Goal: Information Seeking & Learning: Learn about a topic

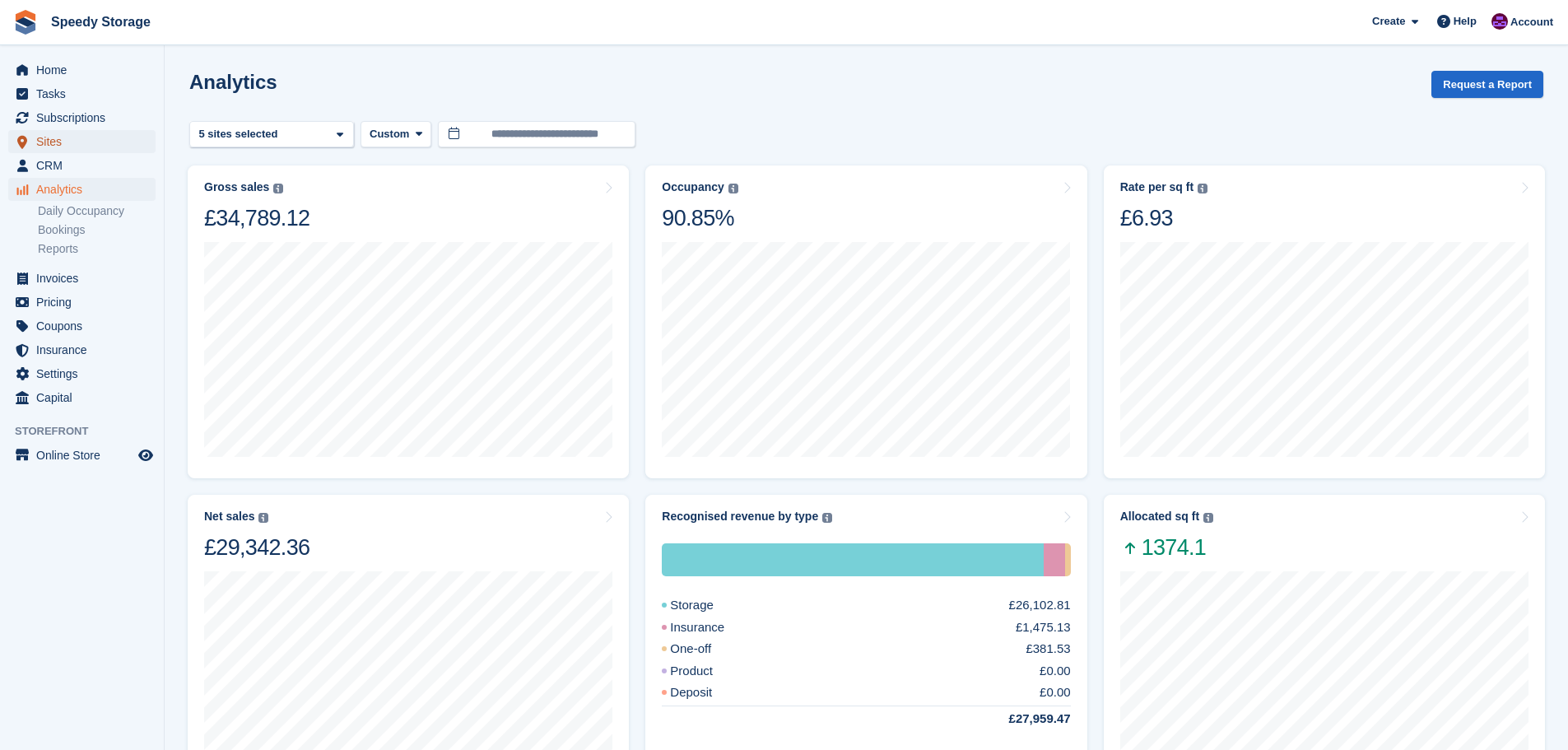
click at [93, 149] on span "Sites" at bounding box center [85, 141] width 99 height 23
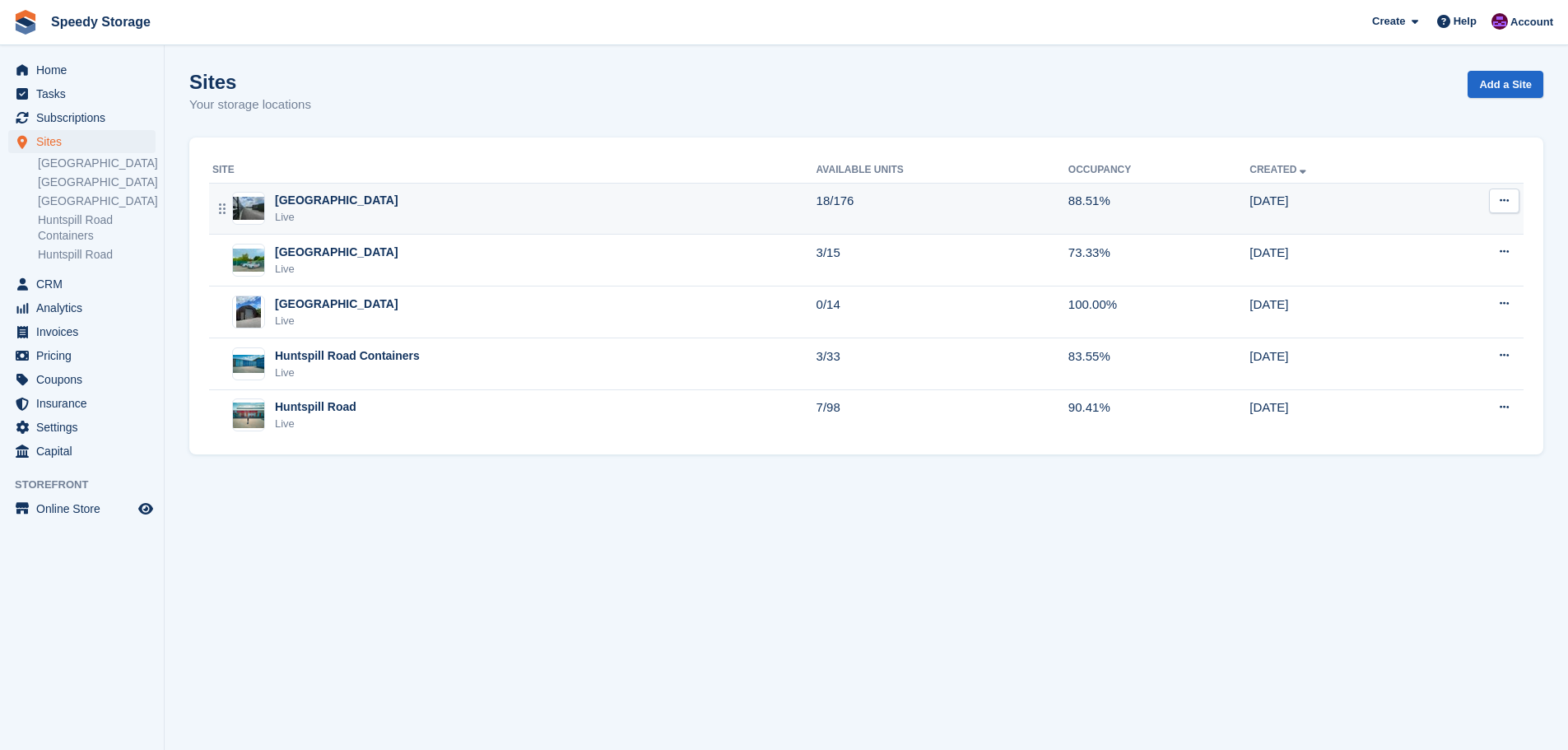
click at [481, 202] on div "Market Street Live" at bounding box center [514, 208] width 604 height 34
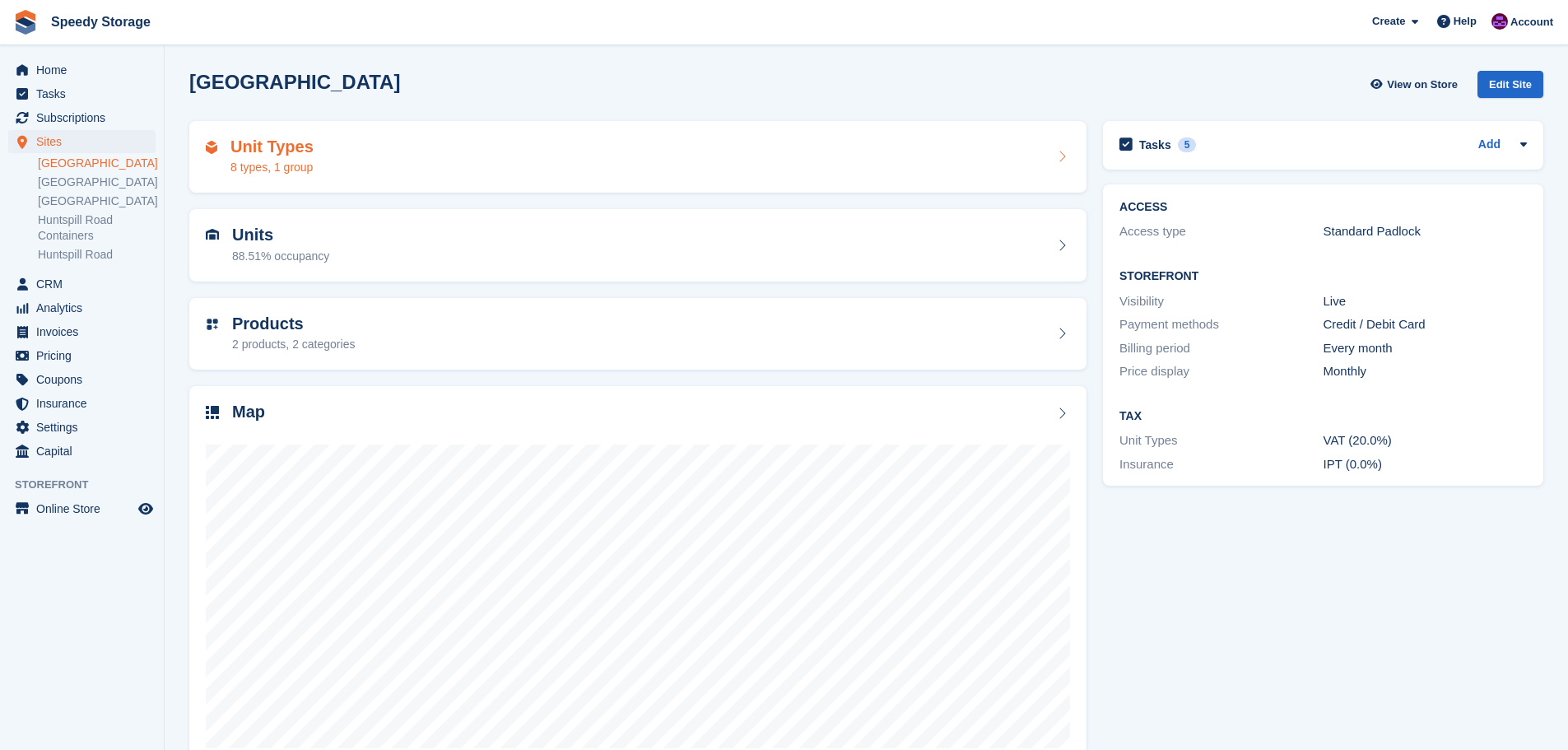
click at [478, 155] on div "Unit Types 8 types, 1 group" at bounding box center [638, 157] width 864 height 40
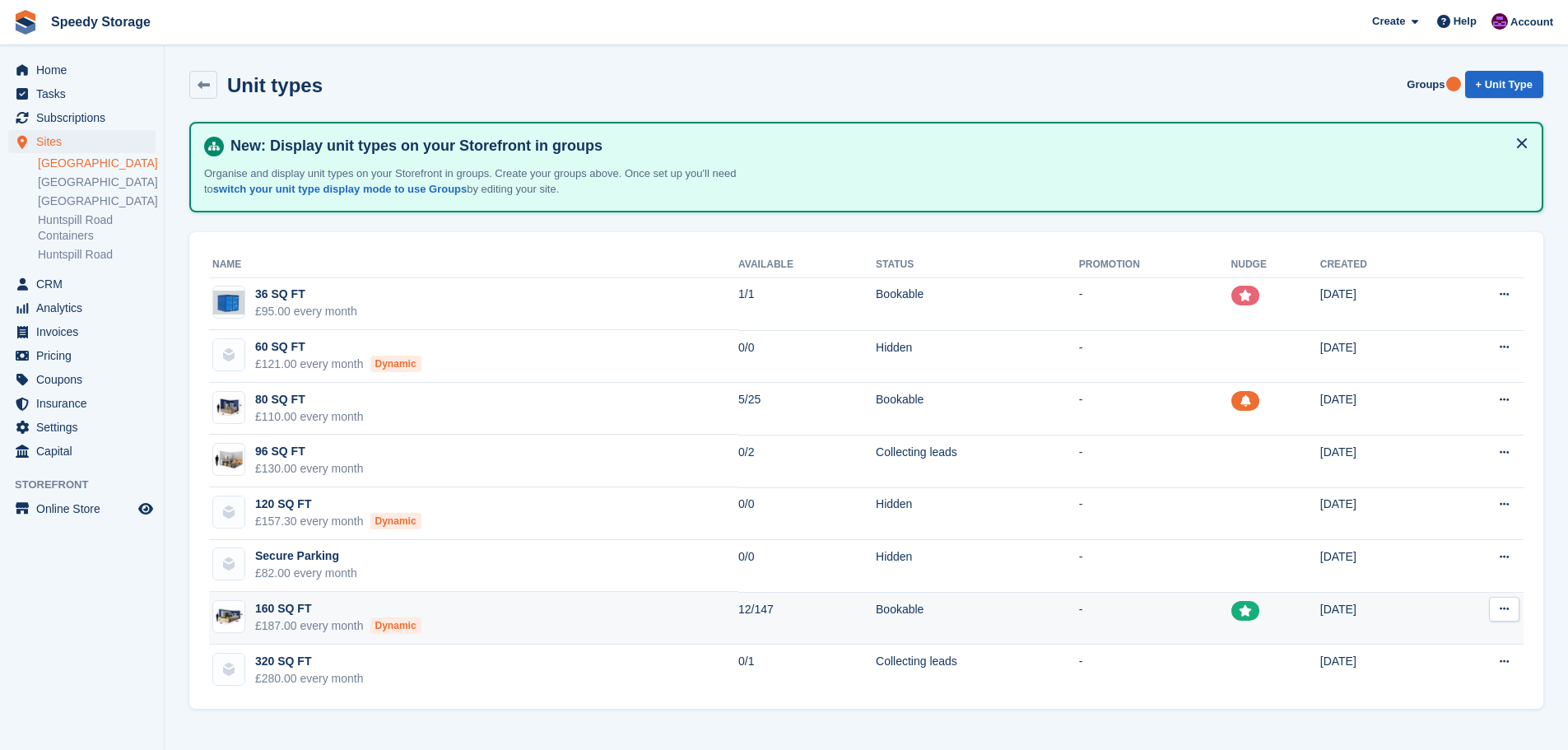
click at [614, 615] on td "160 SQ FT £187.00 every month Dynamic" at bounding box center [473, 618] width 529 height 53
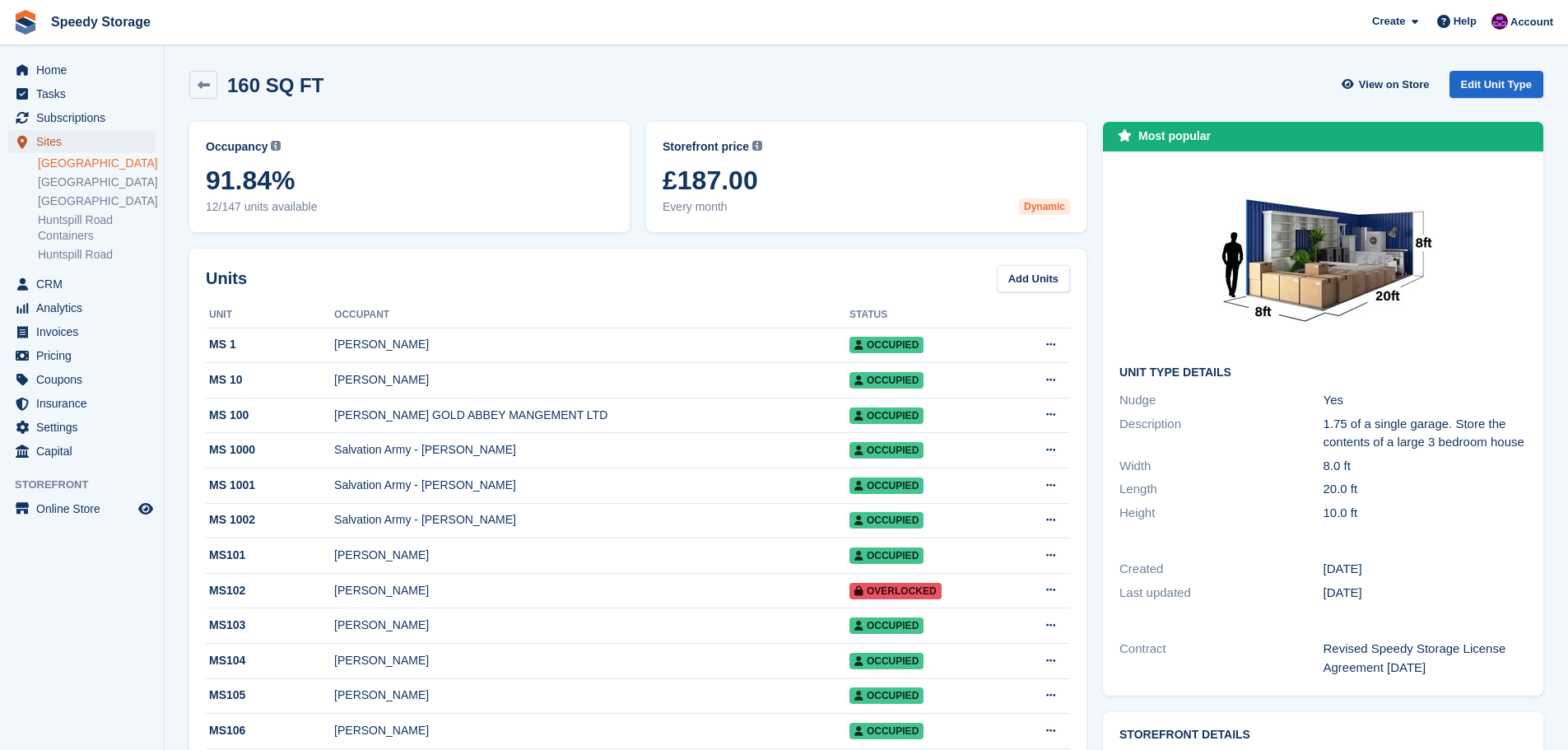
click at [56, 138] on span "Sites" at bounding box center [85, 141] width 99 height 23
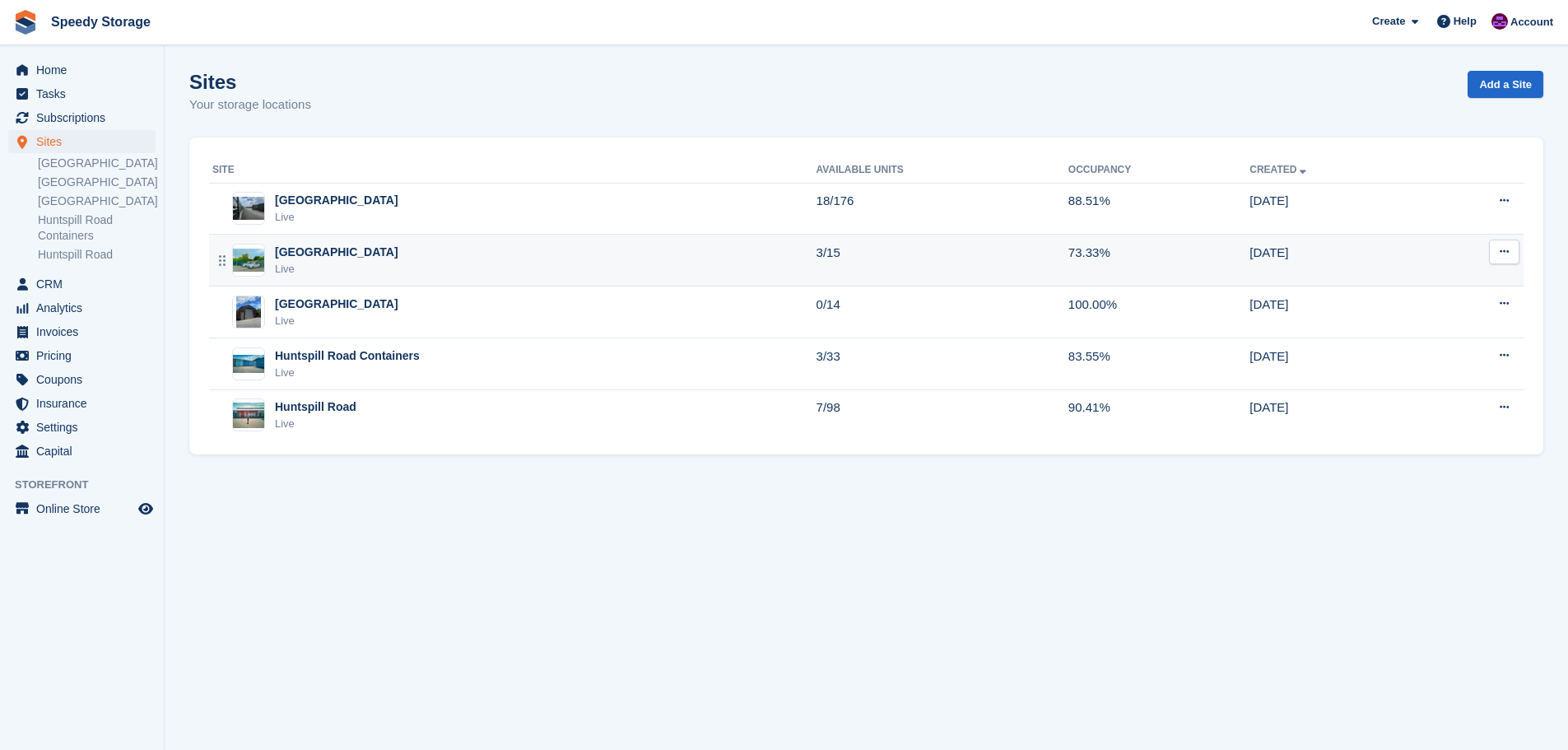
click at [364, 258] on div "[GEOGRAPHIC_DATA]" at bounding box center [337, 252] width 123 height 17
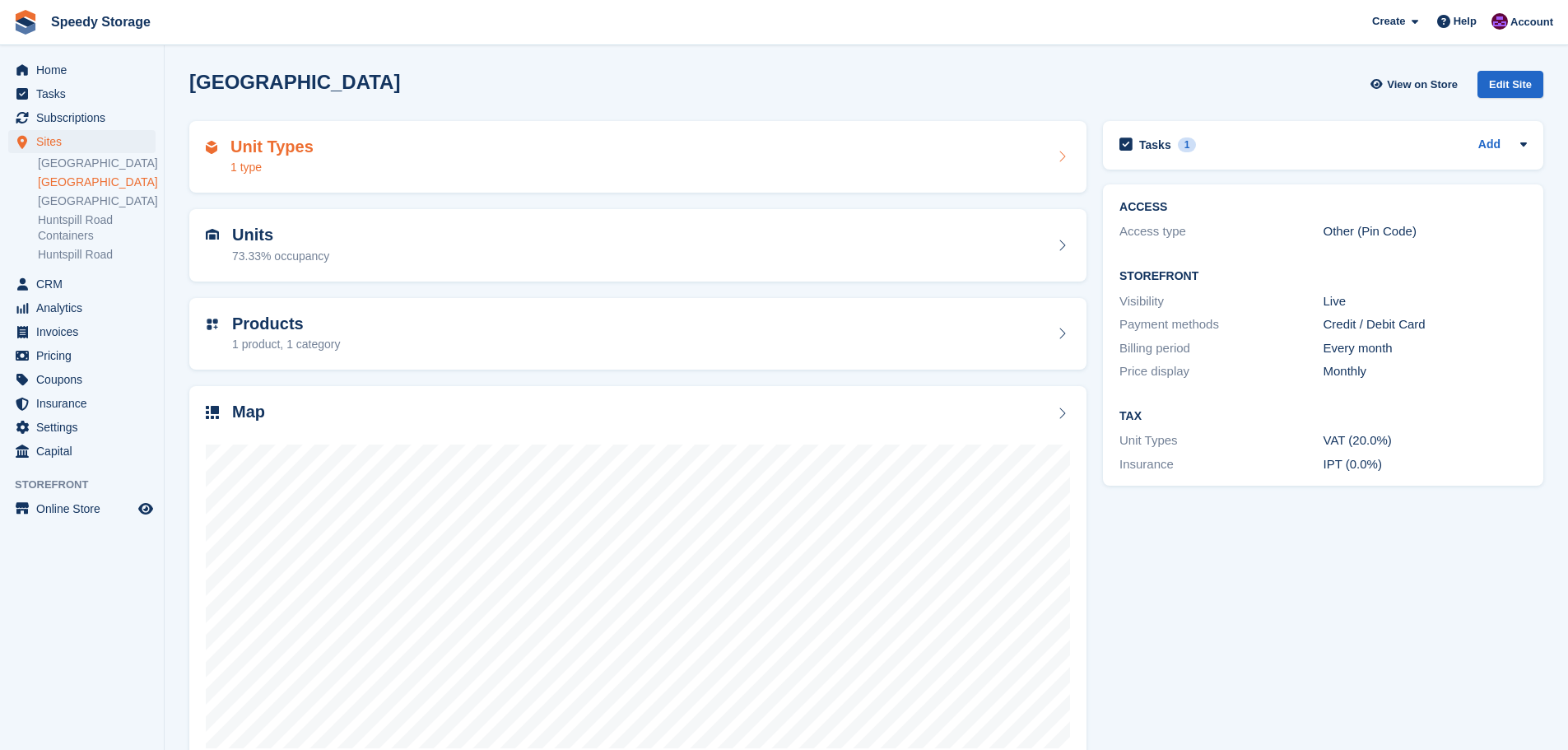
click at [447, 150] on div "Unit Types 1 type" at bounding box center [638, 157] width 864 height 40
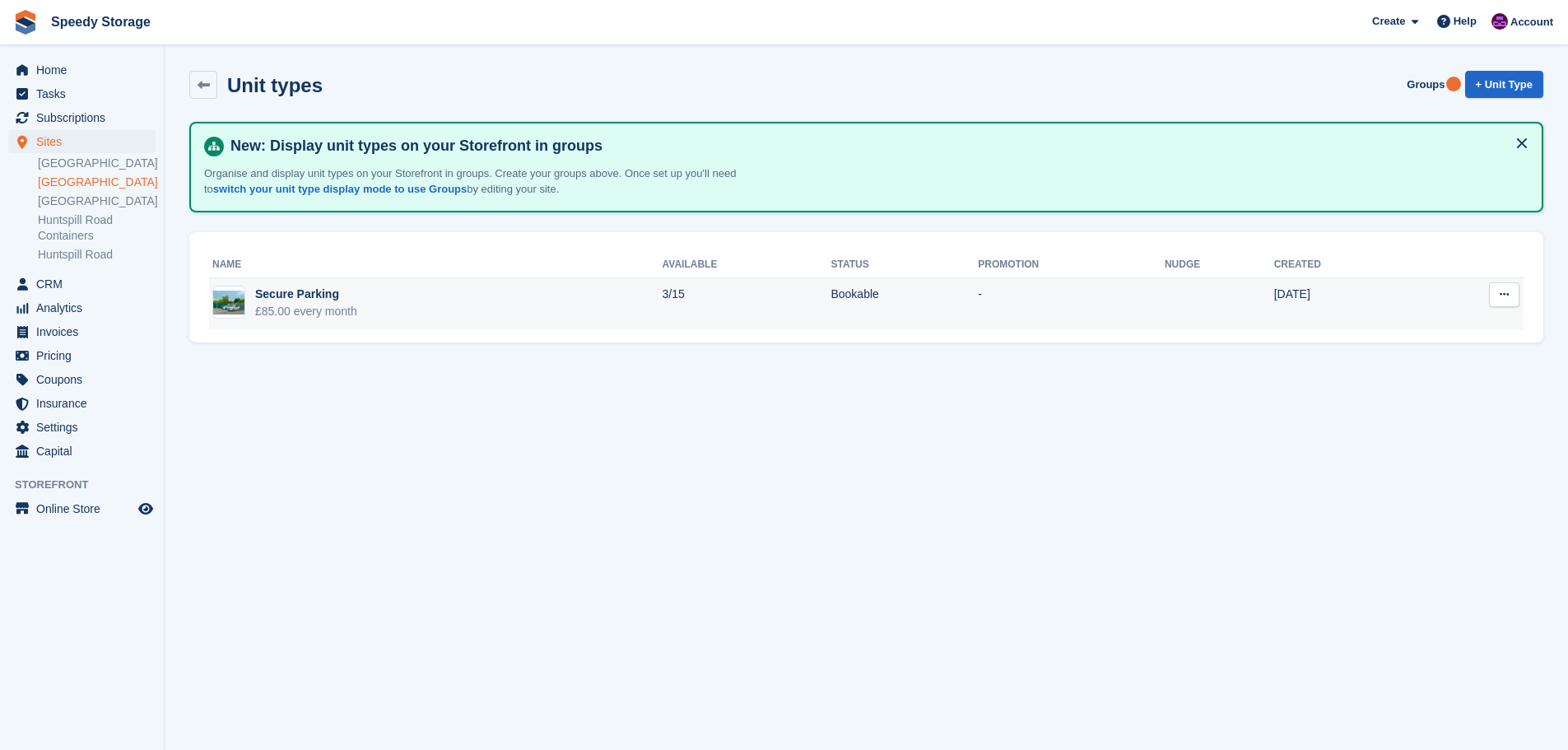
click at [548, 296] on td "Secure Parking £85.00 every month" at bounding box center [436, 304] width 454 height 52
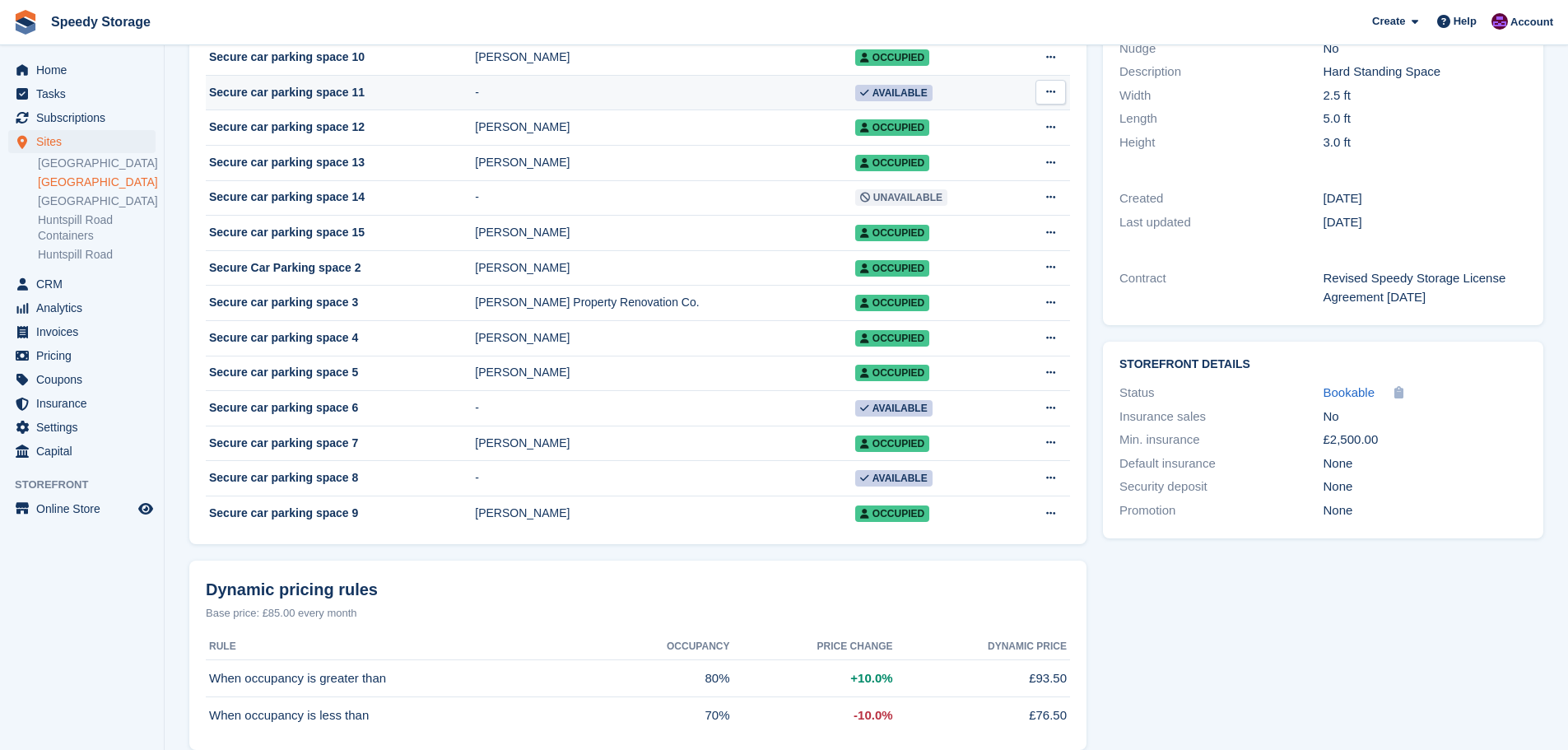
scroll to position [330, 0]
